Goal: Information Seeking & Learning: Find specific fact

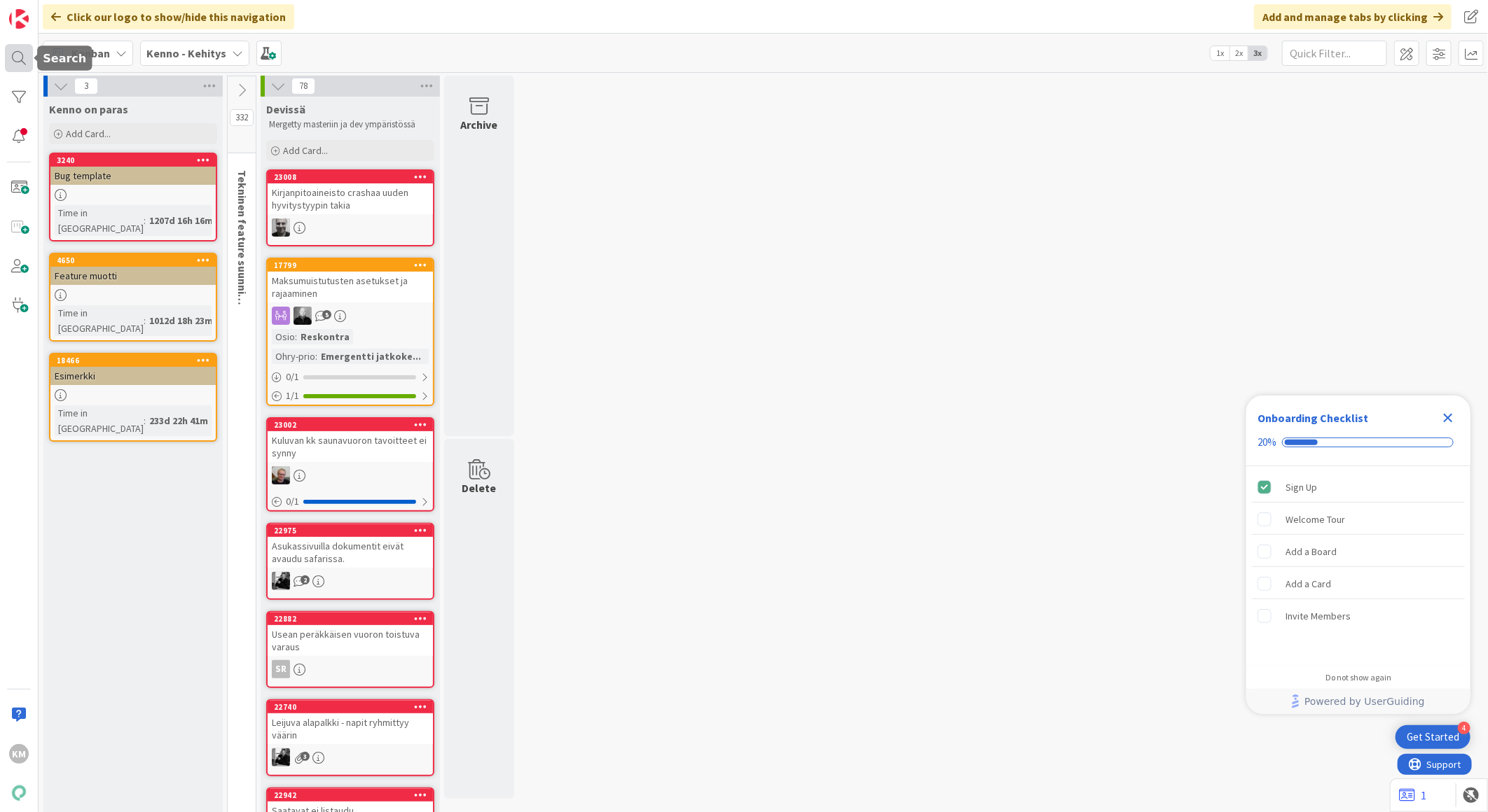
click at [26, 63] on div at bounding box center [18, 58] width 28 height 28
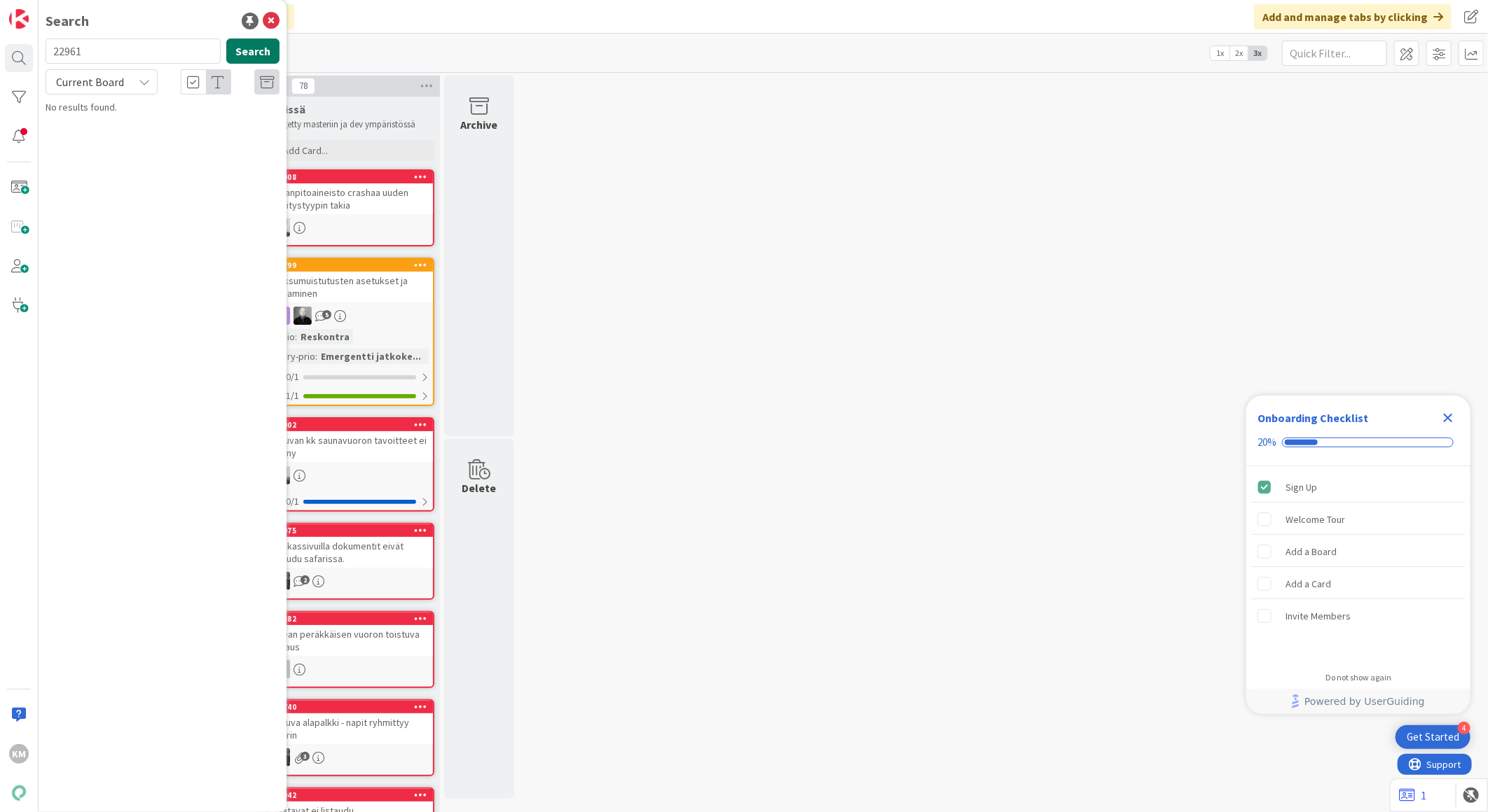
type input "22961"
click at [240, 56] on button "Search" at bounding box center [252, 51] width 53 height 25
click at [149, 84] on icon at bounding box center [144, 82] width 12 height 12
click at [127, 144] on span "All Boards" at bounding box center [126, 141] width 145 height 21
click at [141, 131] on span "Toimipisteen tietojen muutos/ uuden toimipisteen perustaminen Lassila & Tikanoja" at bounding box center [159, 131] width 188 height 27
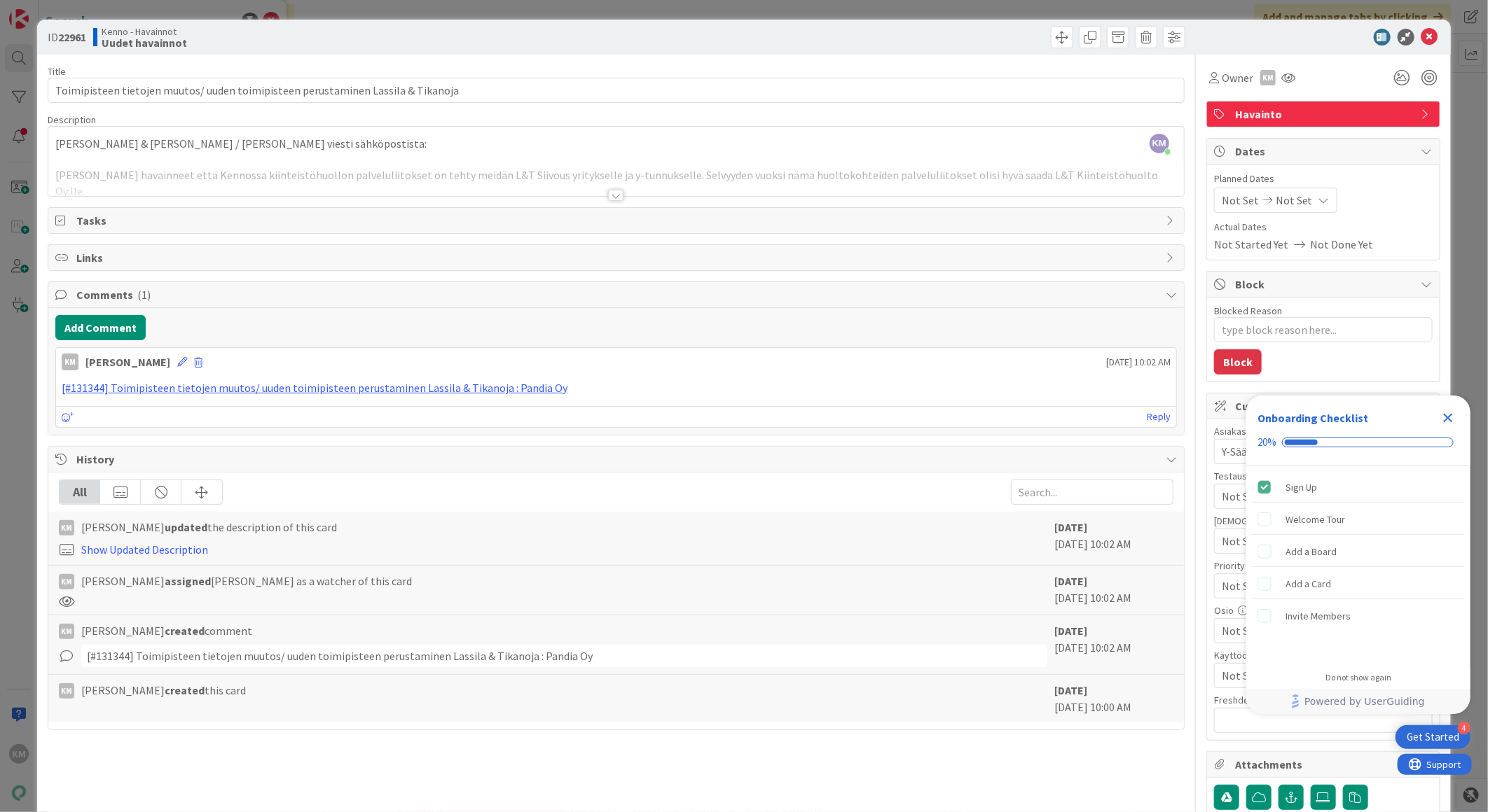
click at [608, 194] on div at bounding box center [616, 196] width 16 height 12
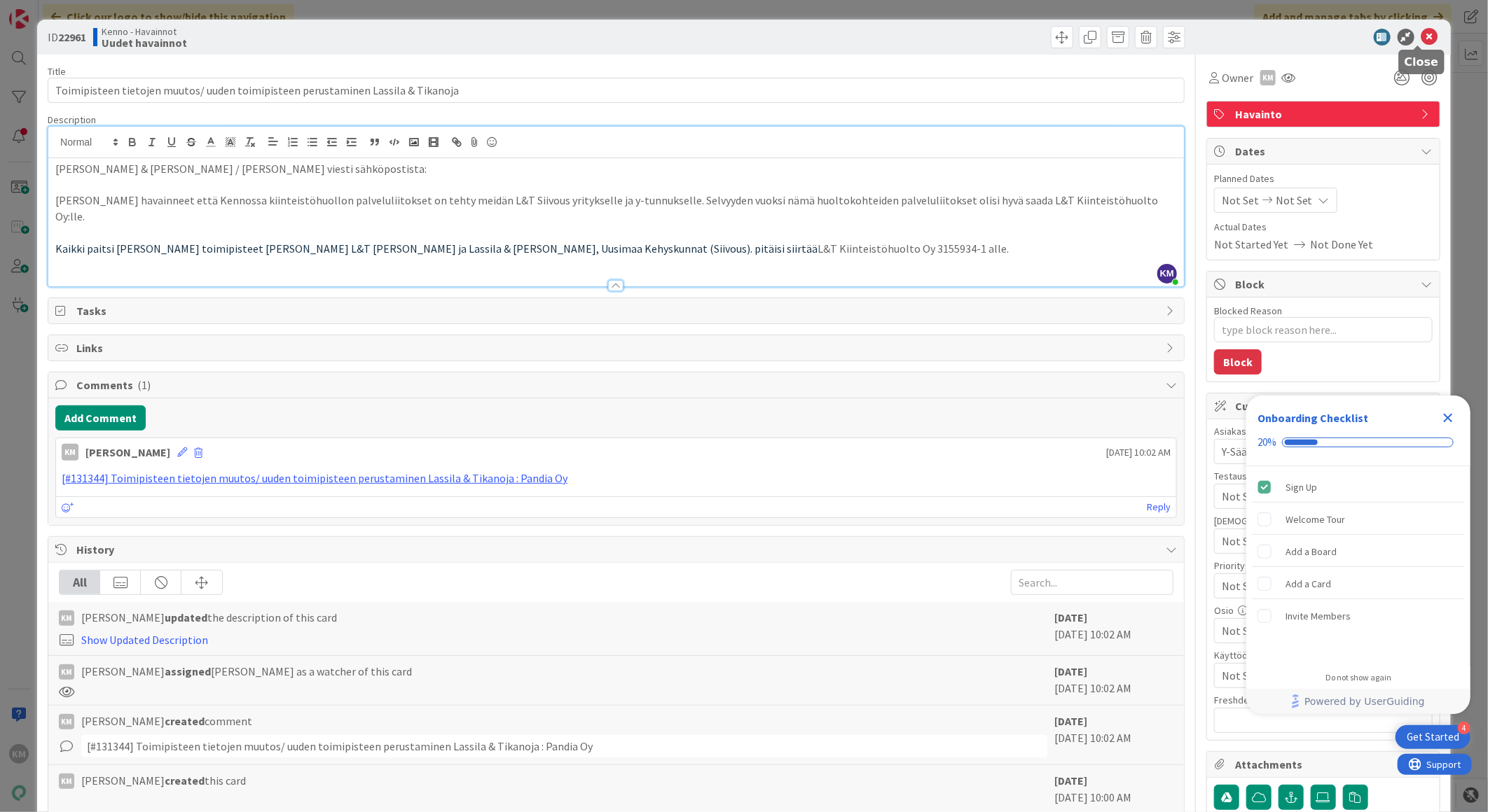
click at [1421, 40] on icon at bounding box center [1429, 37] width 16 height 16
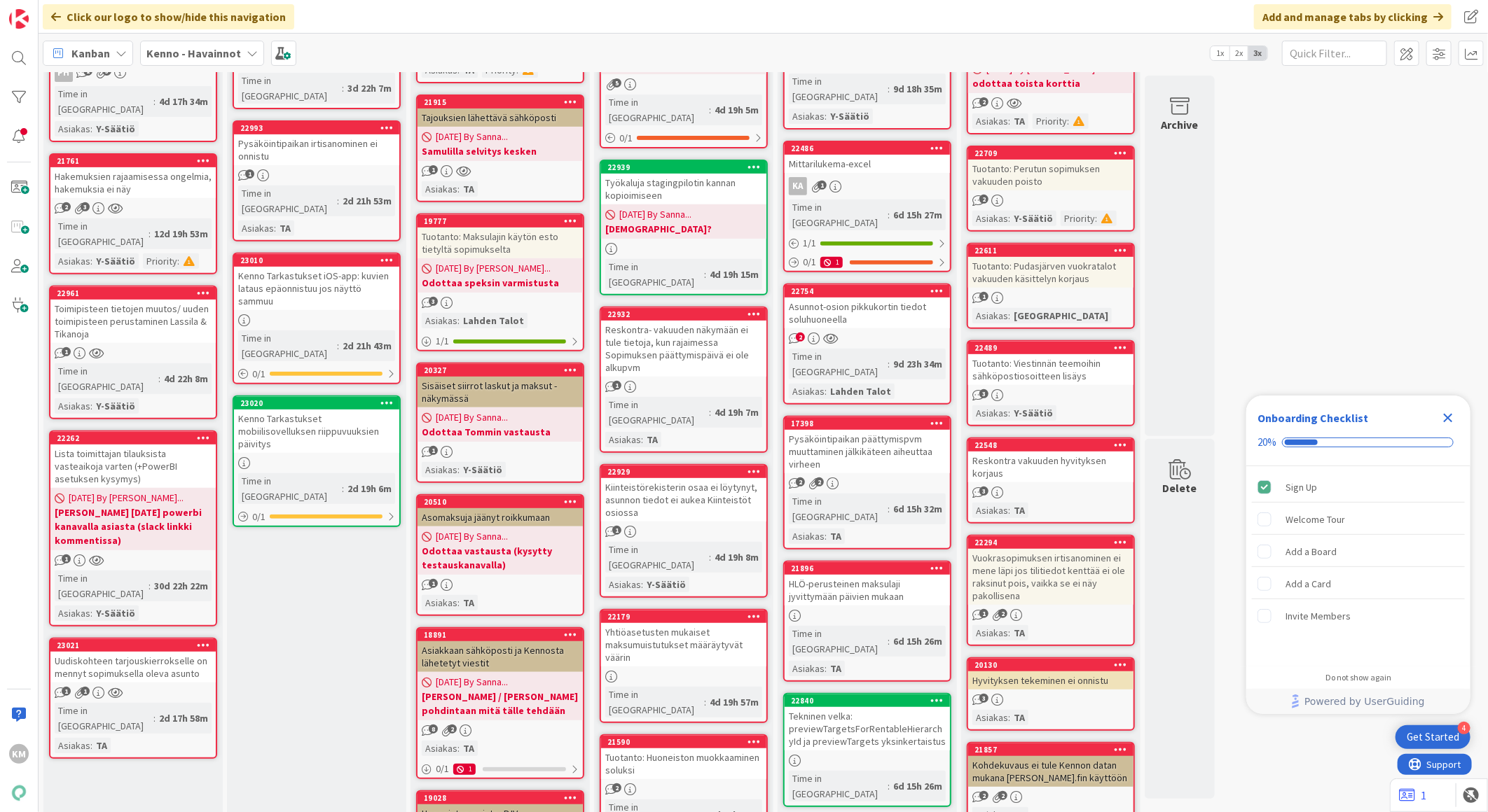
scroll to position [311, 0]
click at [175, 505] on b "Matti kyseli 16.7.2025 powerbi kanavalla asiasta (slack linkki kommentissa)" at bounding box center [133, 525] width 157 height 42
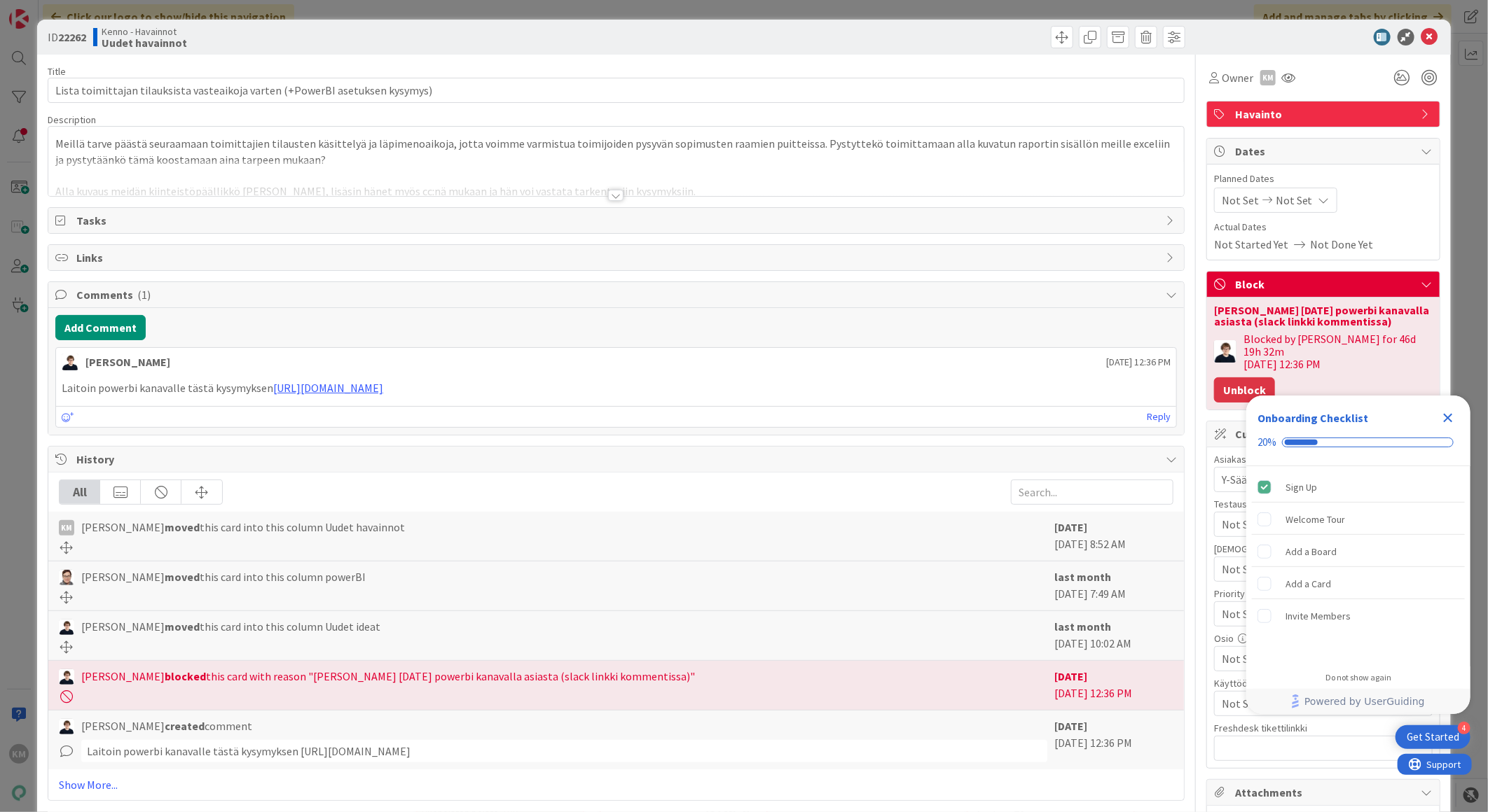
click at [1220, 377] on button "Unblock" at bounding box center [1244, 390] width 61 height 25
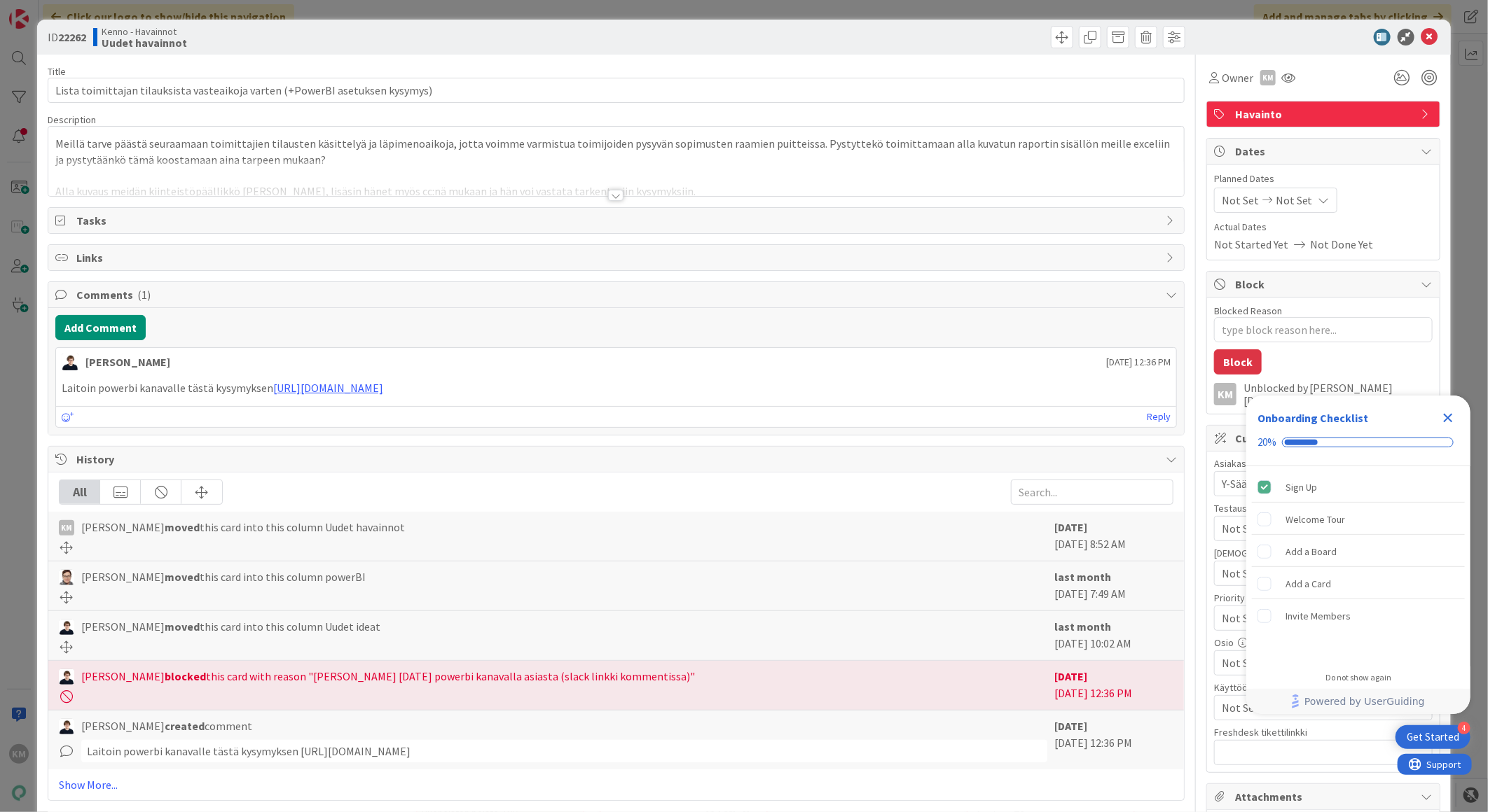
type textarea "x"
click at [1421, 29] on icon at bounding box center [1429, 37] width 16 height 16
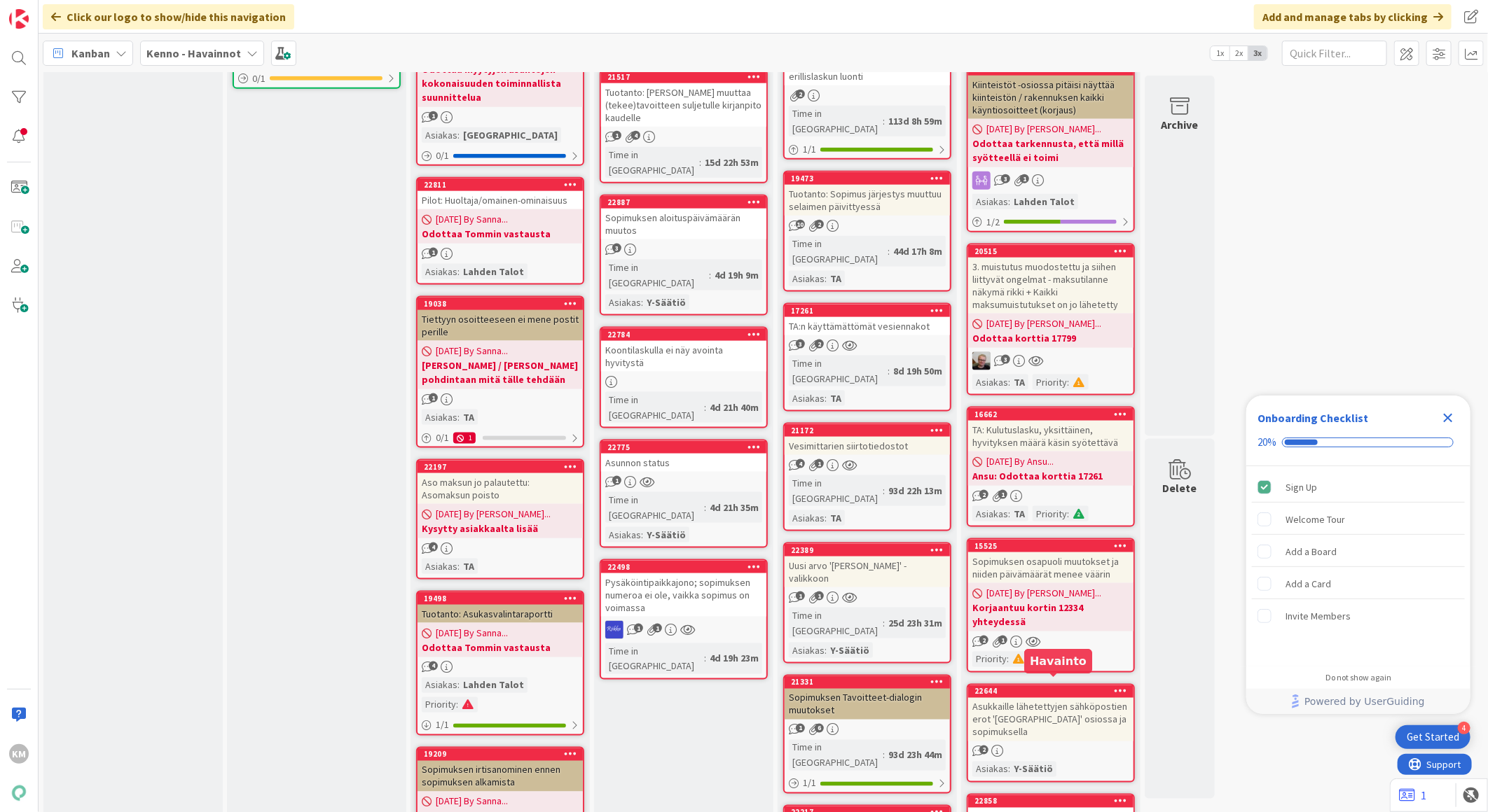
scroll to position [1089, 0]
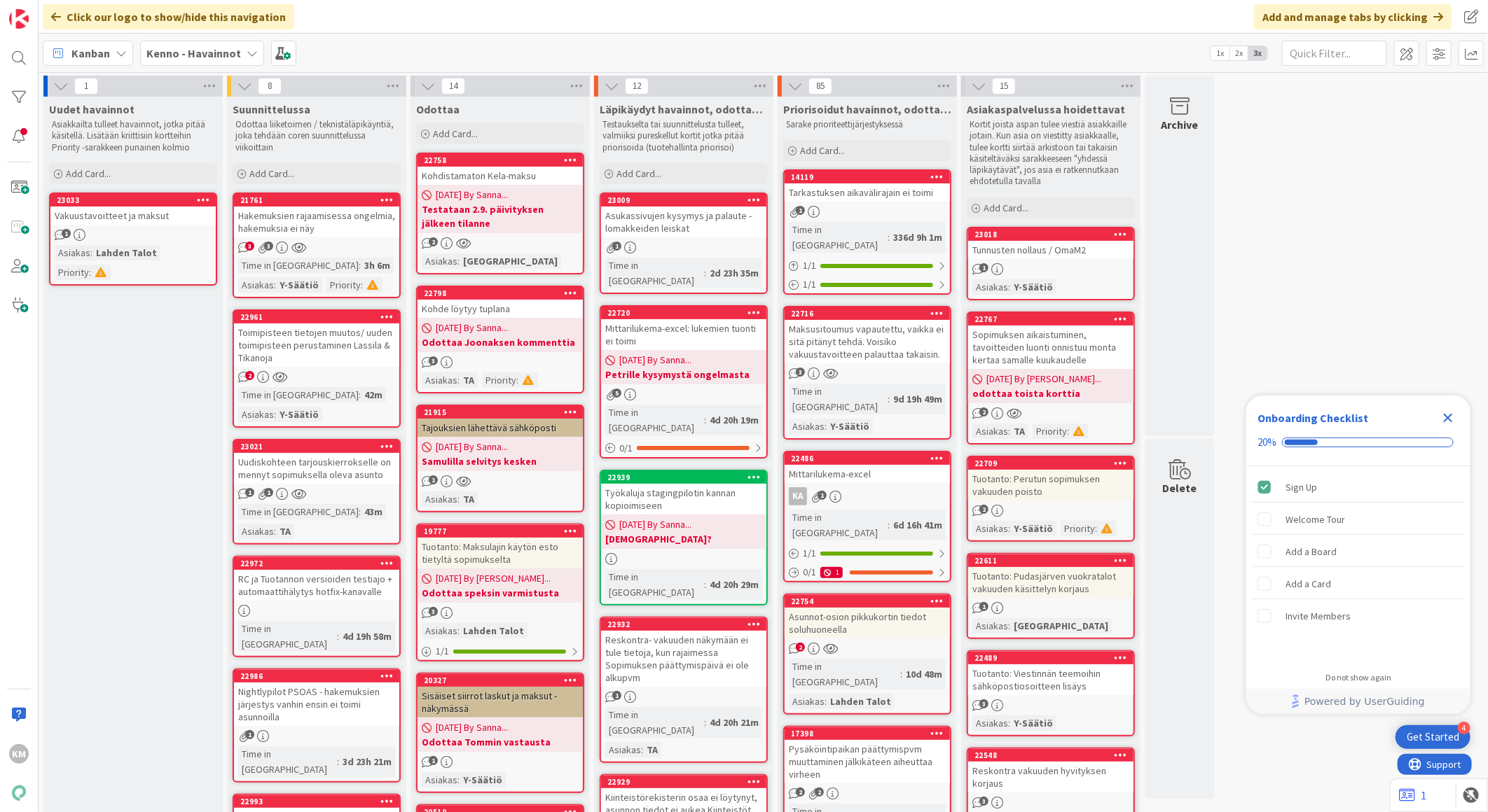
click at [122, 234] on div "1" at bounding box center [133, 234] width 166 height 12
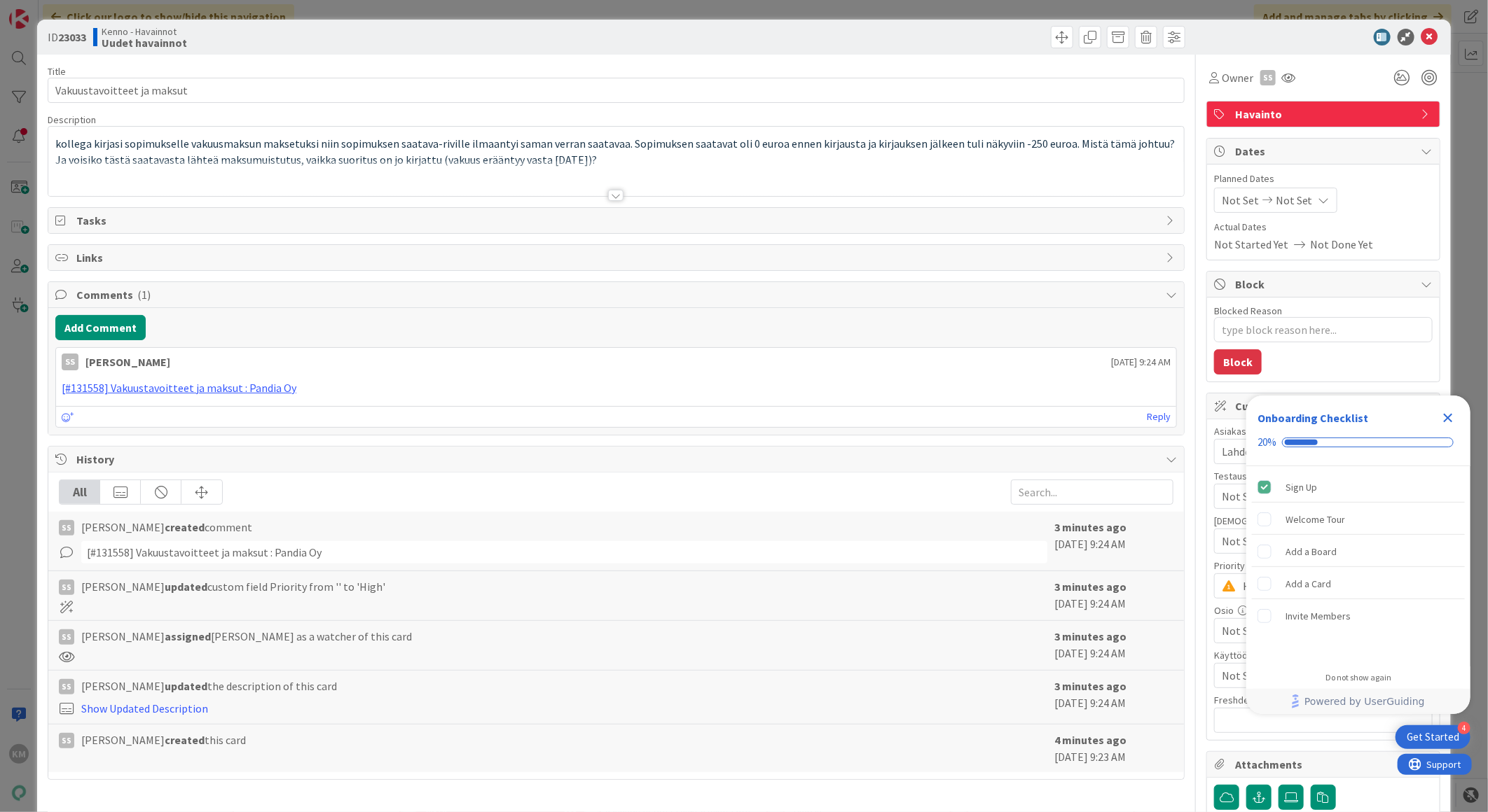
type textarea "x"
click at [1421, 37] on icon at bounding box center [1429, 37] width 16 height 16
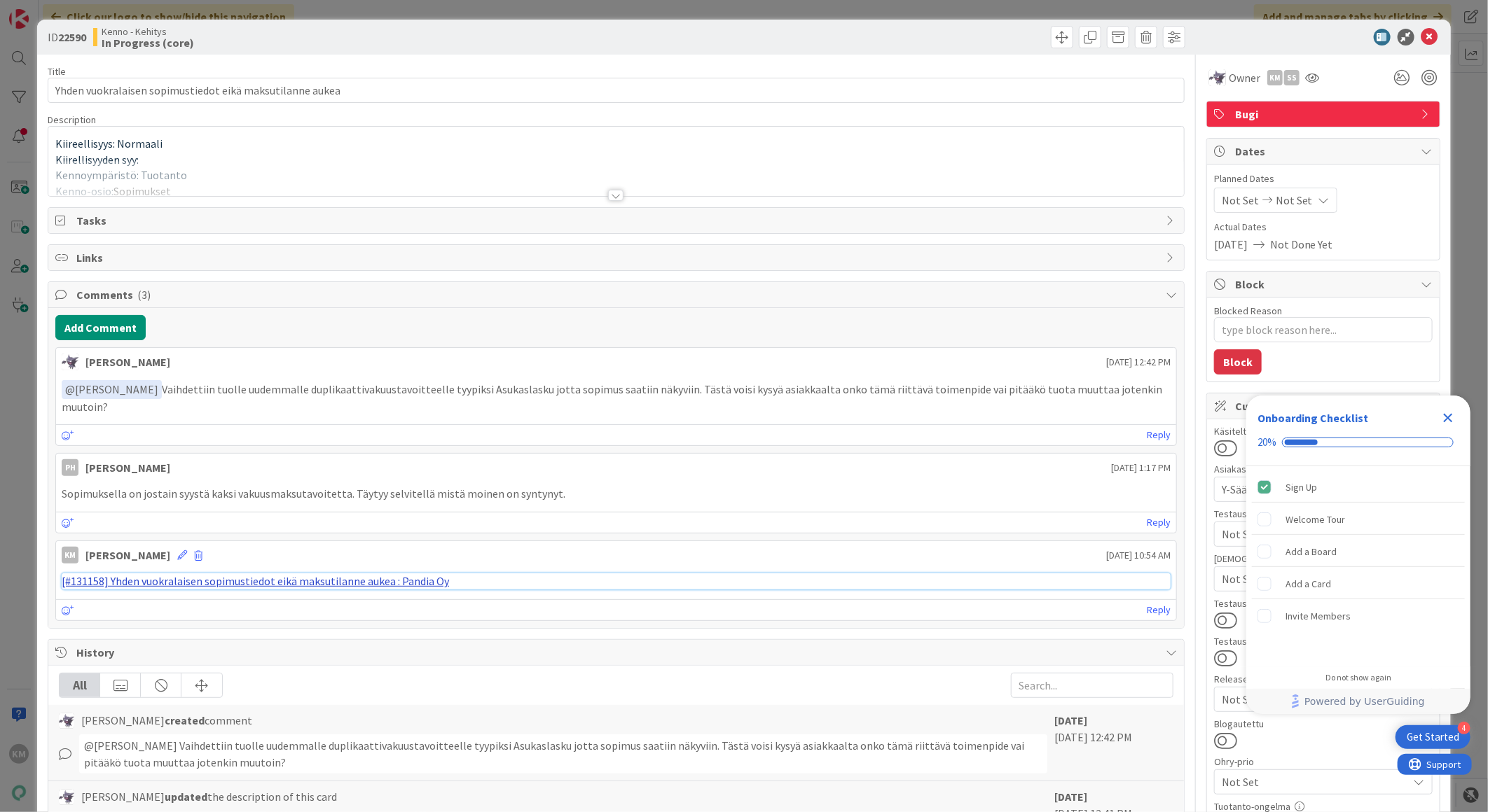
click at [310, 586] on link "[#131158] Yhden vuokralaisen sopimustiedot eikä maksutilanne aukea : Pandia Oy" at bounding box center [256, 580] width 388 height 14
drag, startPoint x: 63, startPoint y: 494, endPoint x: 337, endPoint y: 494, distance: 274.0
click at [342, 494] on p "Sopimuksella on jostain syystä kaksi vakuusmaksutavoitetta. Täytyy selvitellä m…" at bounding box center [617, 493] width 1109 height 16
copy p "Sopimuksella on jostain syystä kaksi vakuusmaksutavoitetta"
type textarea "x"
